Goal: Task Accomplishment & Management: Complete application form

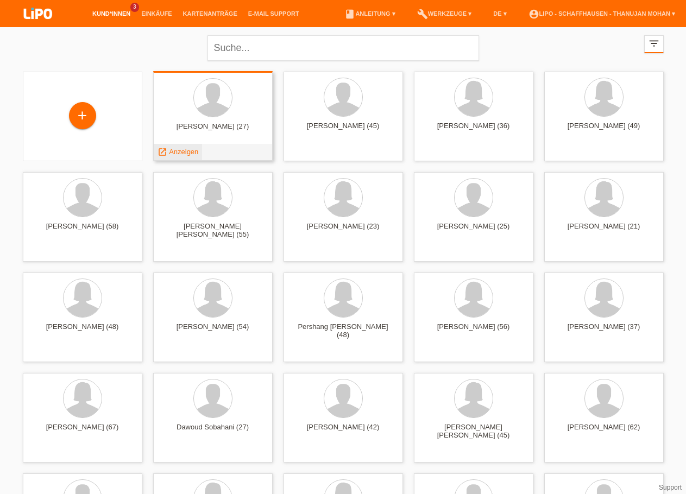
click at [187, 155] on span "Anzeigen" at bounding box center [183, 152] width 29 height 8
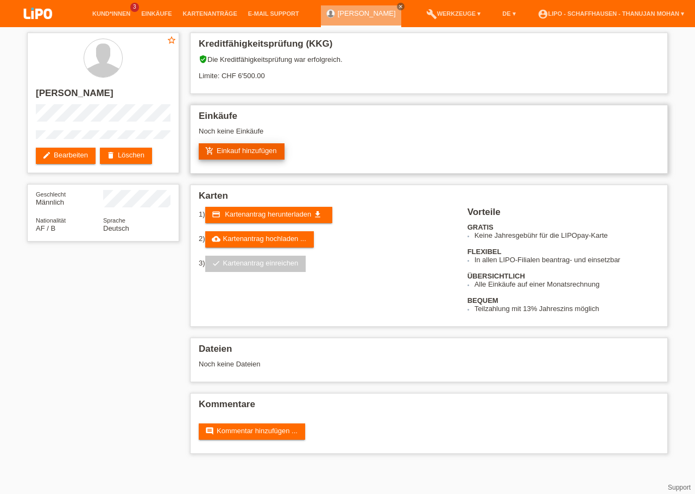
click at [237, 160] on link "add_shopping_cart Einkauf hinzufügen" at bounding box center [242, 151] width 86 height 16
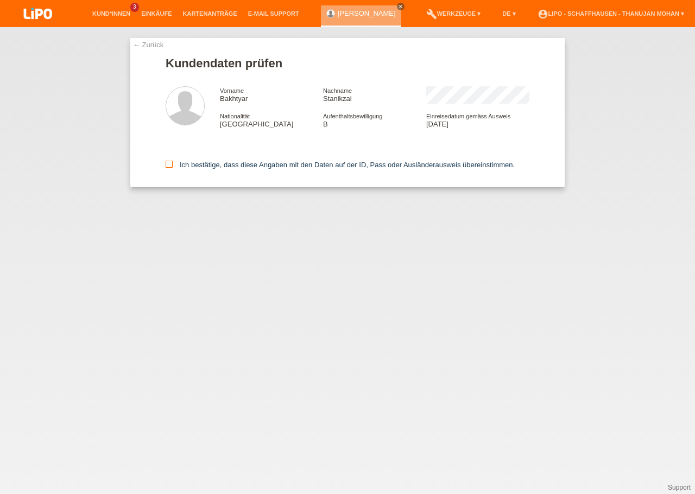
click at [172, 165] on icon at bounding box center [169, 164] width 7 height 7
click at [172, 165] on input "Ich bestätige, dass diese Angaben mit den Daten auf der ID, Pass oder Ausländer…" at bounding box center [169, 164] width 7 height 7
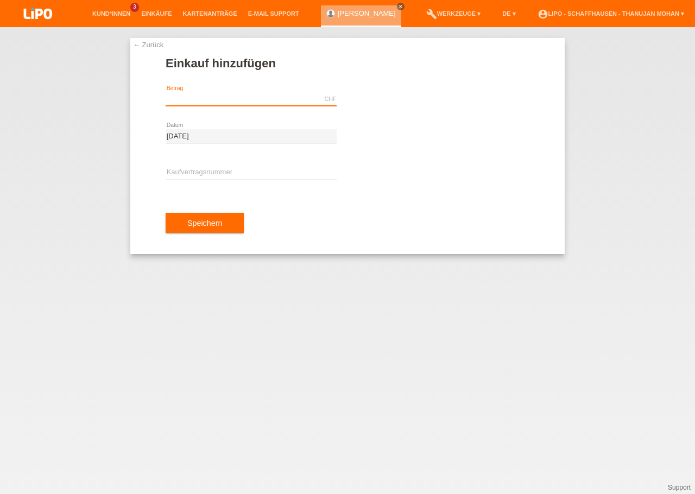
click at [227, 103] on input "text" at bounding box center [251, 99] width 171 height 14
paste input "1995.85"
type input "1995.85"
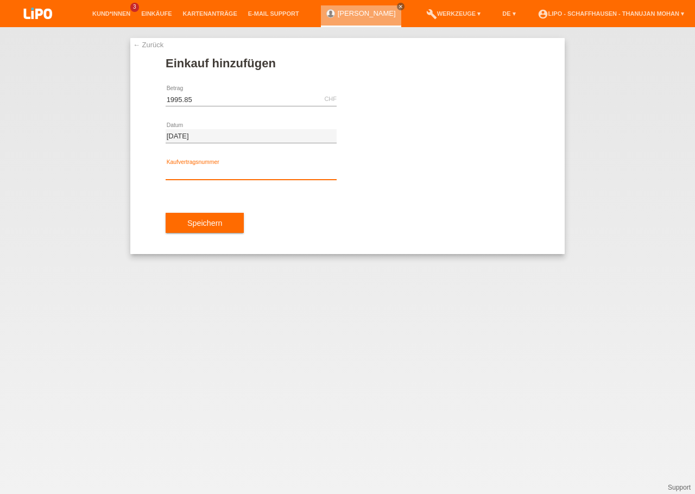
click at [234, 171] on input "text" at bounding box center [251, 173] width 171 height 14
paste input "YJ4NKN"
type input "YJ4NKN"
click at [310, 218] on div "Speichern" at bounding box center [348, 223] width 364 height 63
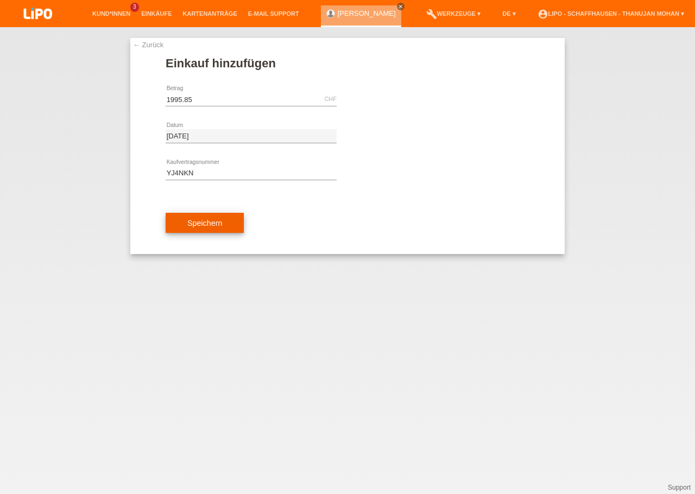
click at [225, 225] on button "Speichern" at bounding box center [205, 223] width 78 height 21
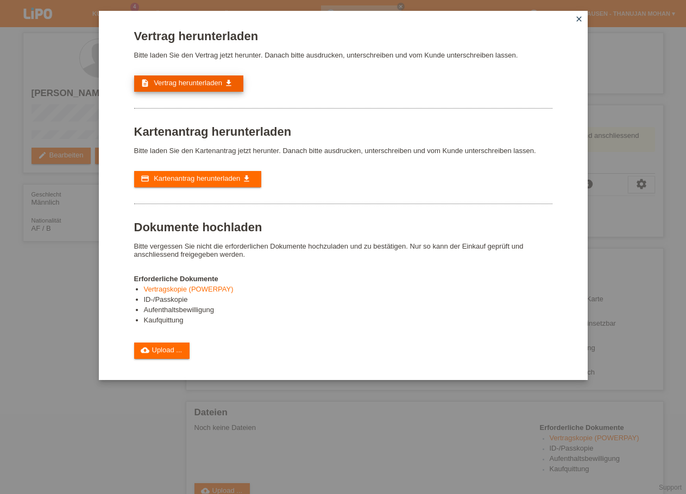
click at [184, 87] on span "Vertrag herunterladen" at bounding box center [188, 83] width 68 height 8
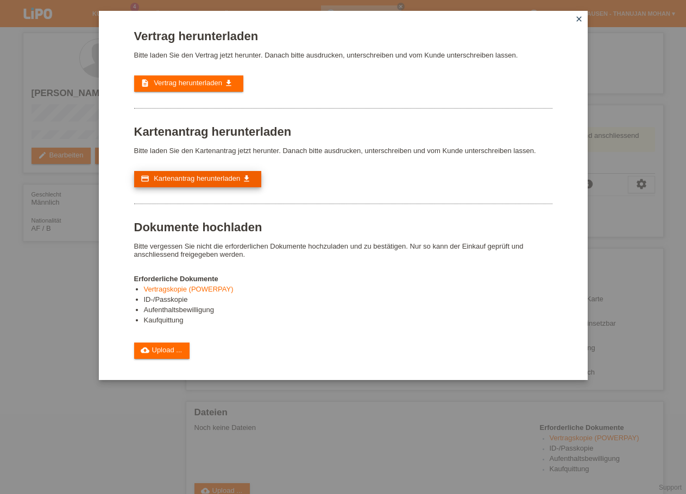
click at [191, 181] on link "credit_card Kartenantrag herunterladen get_app" at bounding box center [197, 179] width 127 height 16
click at [578, 17] on icon "close" at bounding box center [578, 19] width 9 height 9
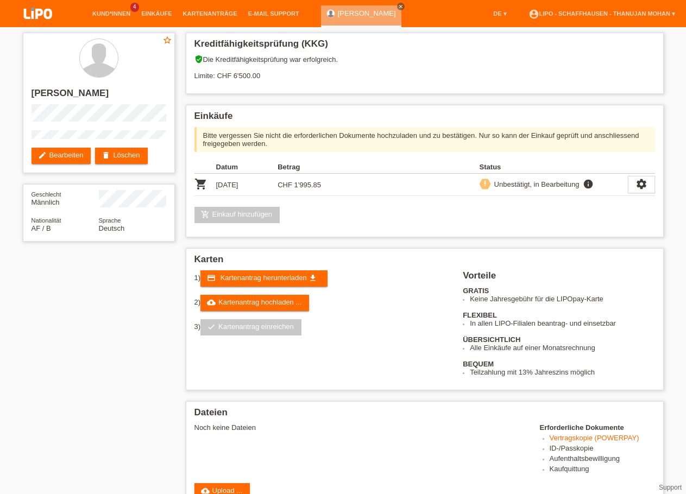
click at [577, 18] on li "account_circle LIPO - Schaffhausen - Thanujan Mohan ▾" at bounding box center [601, 14] width 157 height 28
click at [92, 93] on h2 "[PERSON_NAME]" at bounding box center [98, 96] width 135 height 16
copy h2 "Stanikzai"
click at [55, 92] on h2 "[PERSON_NAME]" at bounding box center [98, 96] width 135 height 16
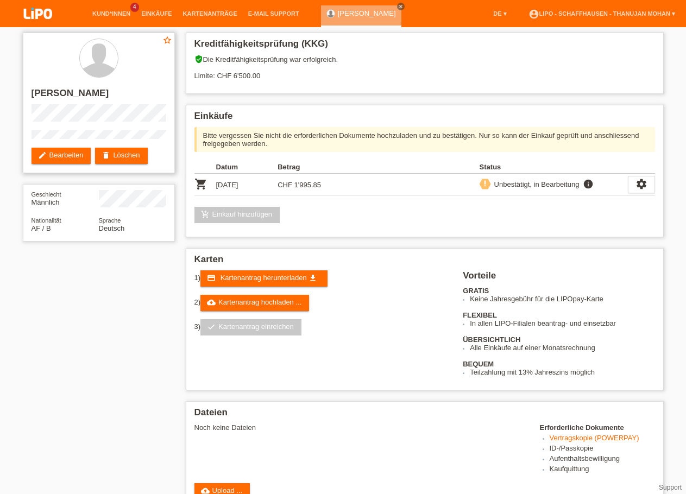
click at [55, 92] on h2 "[PERSON_NAME]" at bounding box center [98, 96] width 135 height 16
copy h2 "Bakhtyar"
click at [98, 95] on h2 "[PERSON_NAME]" at bounding box center [98, 96] width 135 height 16
copy h2 "Stanikzai"
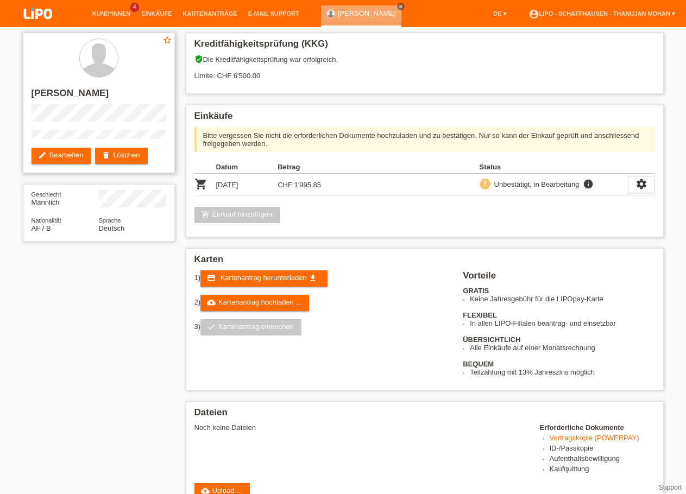
click at [47, 95] on h2 "[PERSON_NAME]" at bounding box center [98, 96] width 135 height 16
copy h2 "Bakhtyar"
click at [245, 307] on link "cloud_upload Kartenantrag hochladen ..." at bounding box center [254, 303] width 109 height 16
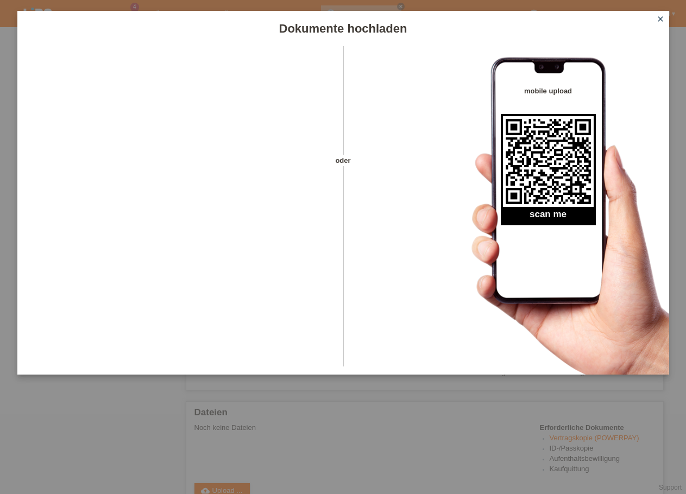
click at [660, 17] on icon "close" at bounding box center [660, 19] width 9 height 9
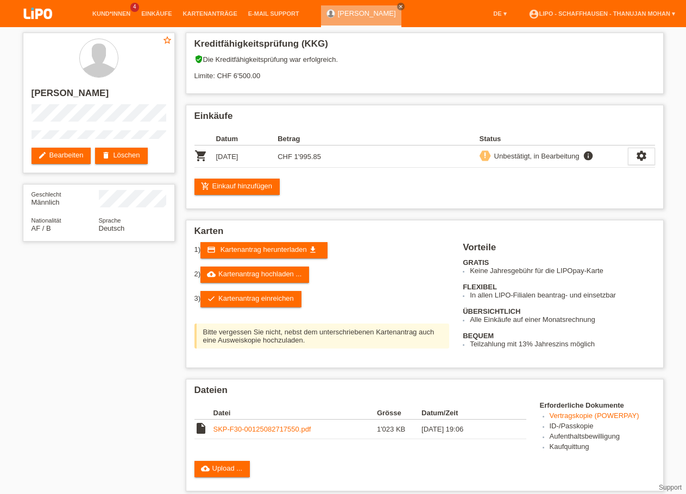
click at [40, 19] on img at bounding box center [38, 14] width 54 height 29
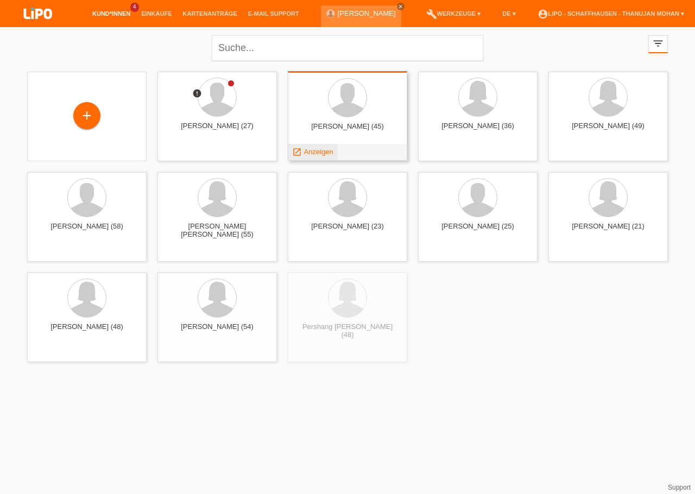
click at [327, 154] on span "Anzeigen" at bounding box center [318, 152] width 29 height 8
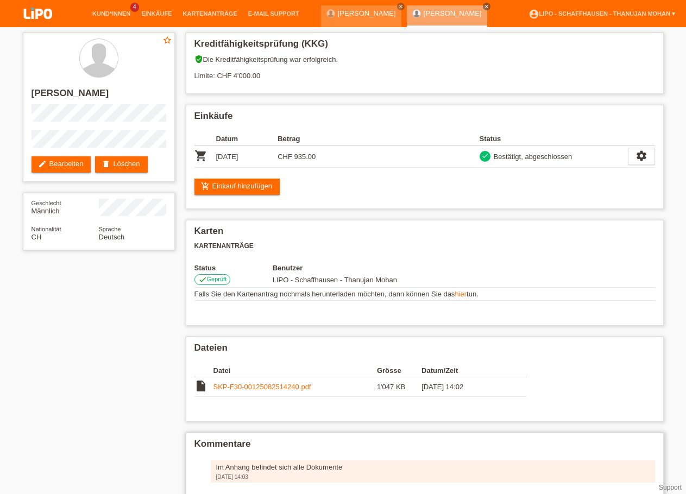
click at [257, 471] on div "Im Anhang befindet sich alle Dokumente" at bounding box center [432, 467] width 433 height 8
click at [45, 16] on img at bounding box center [38, 14] width 54 height 29
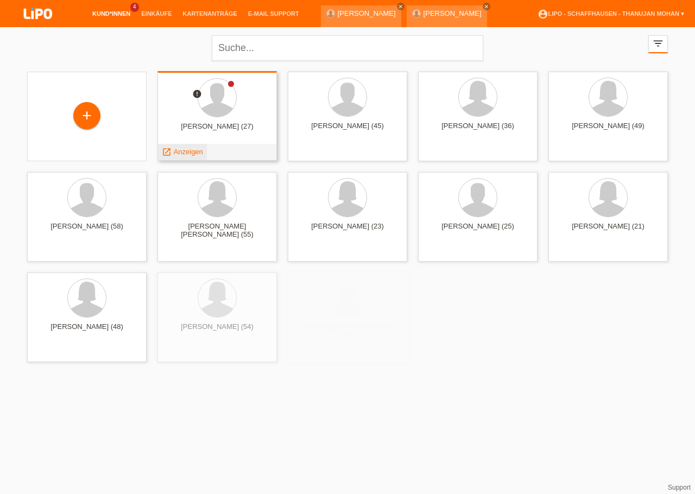
click at [193, 151] on span "Anzeigen" at bounding box center [188, 152] width 29 height 8
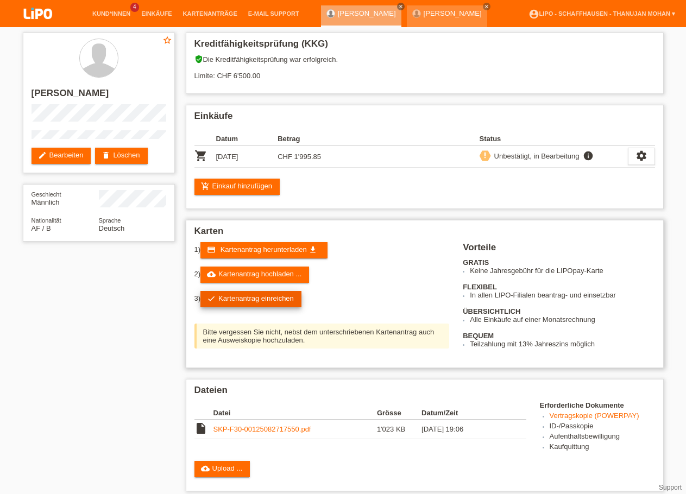
click at [257, 302] on link "check Kartenantrag einreichen" at bounding box center [250, 299] width 101 height 16
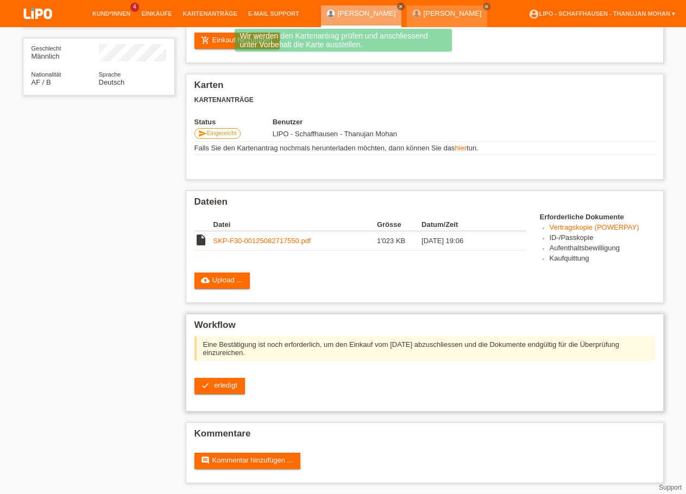
scroll to position [160, 0]
click at [227, 384] on span "erledigt" at bounding box center [225, 385] width 23 height 8
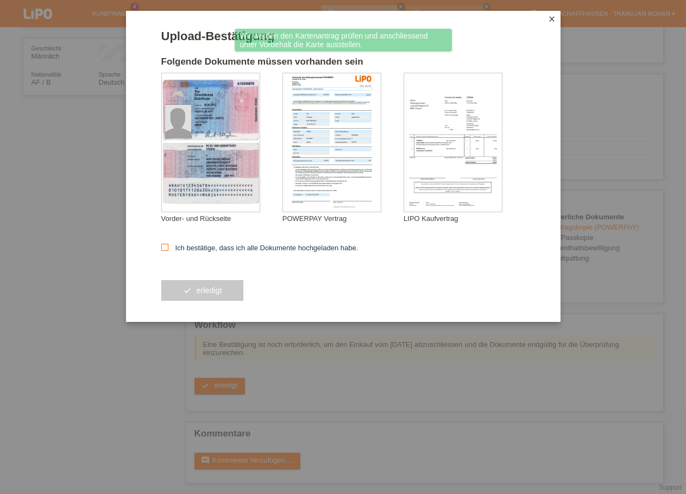
click at [185, 250] on label "Ich bestätige, dass ich alle Dokumente hochgeladen habe." at bounding box center [259, 248] width 197 height 8
click at [168, 250] on input "Ich bestätige, dass ich alle Dokumente hochgeladen habe." at bounding box center [164, 247] width 7 height 7
checkbox input "true"
click at [208, 298] on button "check erledigt" at bounding box center [202, 290] width 83 height 21
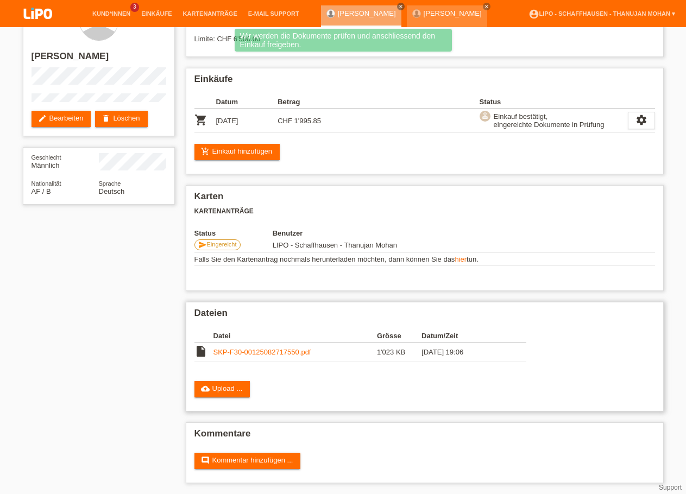
scroll to position [47, 0]
click at [268, 458] on link "comment Kommentar hinzufügen ..." at bounding box center [247, 461] width 106 height 16
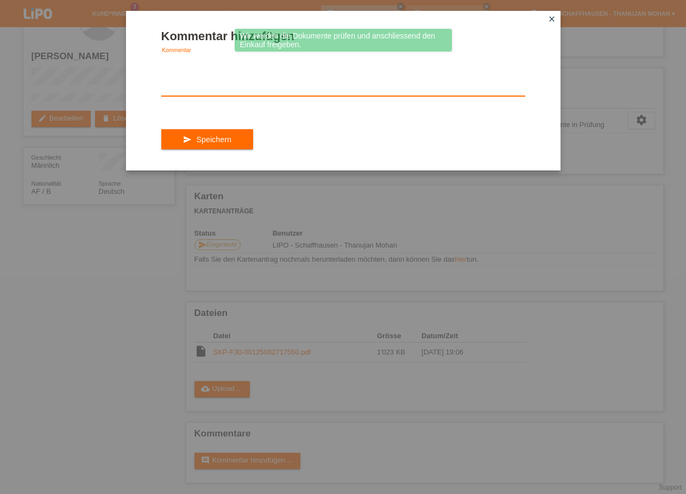
paste textarea "Im Anhang befindet sich alle Dokumente"
type textarea "Im Anhang befindet sich alle Dokumente"
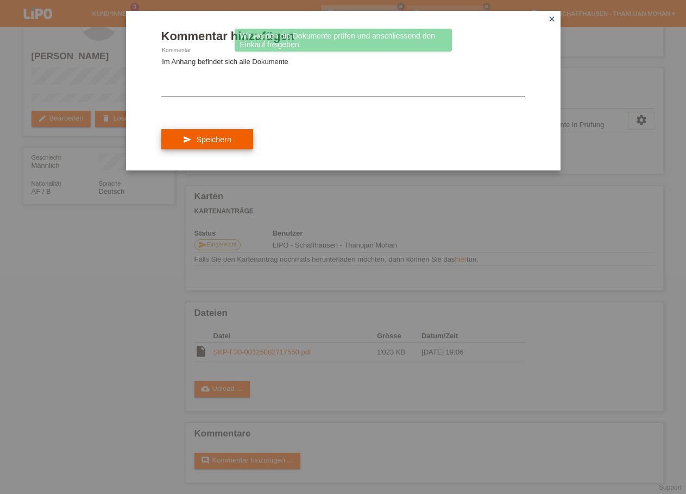
click at [217, 144] on span "Speichern" at bounding box center [213, 139] width 35 height 9
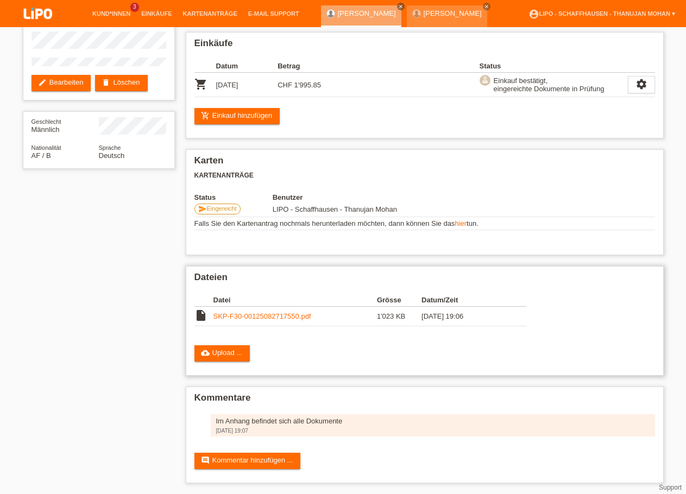
scroll to position [84, 0]
click at [256, 312] on link "SKP-F30-00125082717550.pdf" at bounding box center [262, 316] width 98 height 8
click at [37, 12] on img at bounding box center [38, 14] width 54 height 29
